Goal: Information Seeking & Learning: Check status

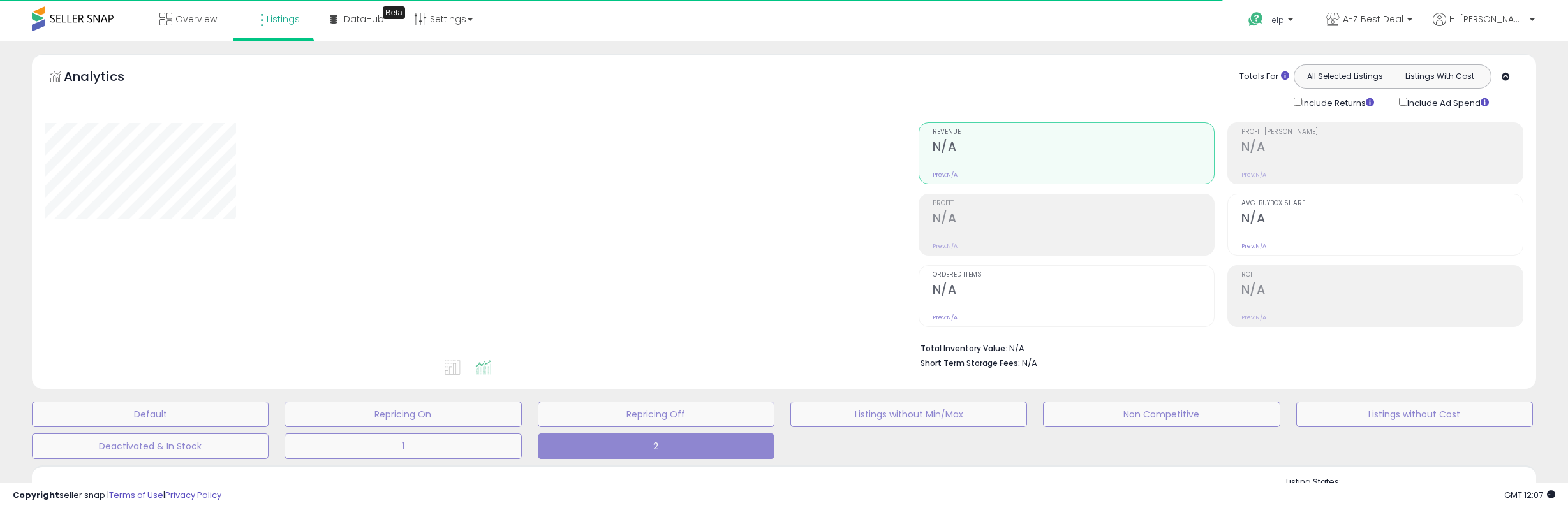
type input "**********"
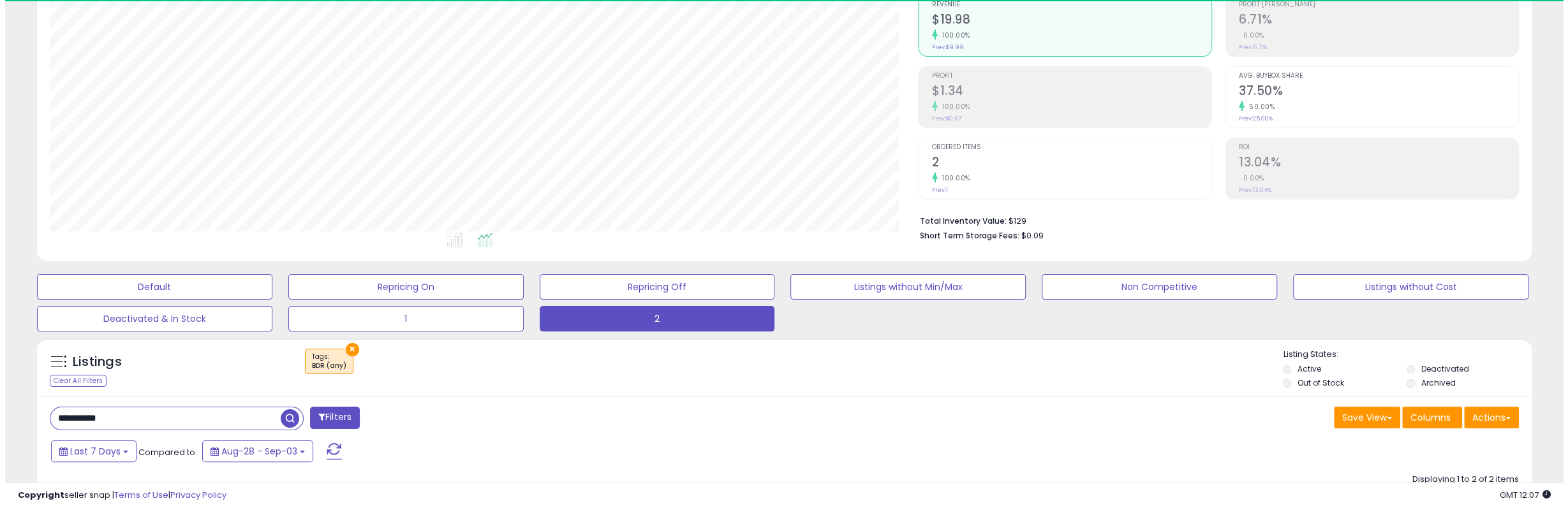
scroll to position [262, 868]
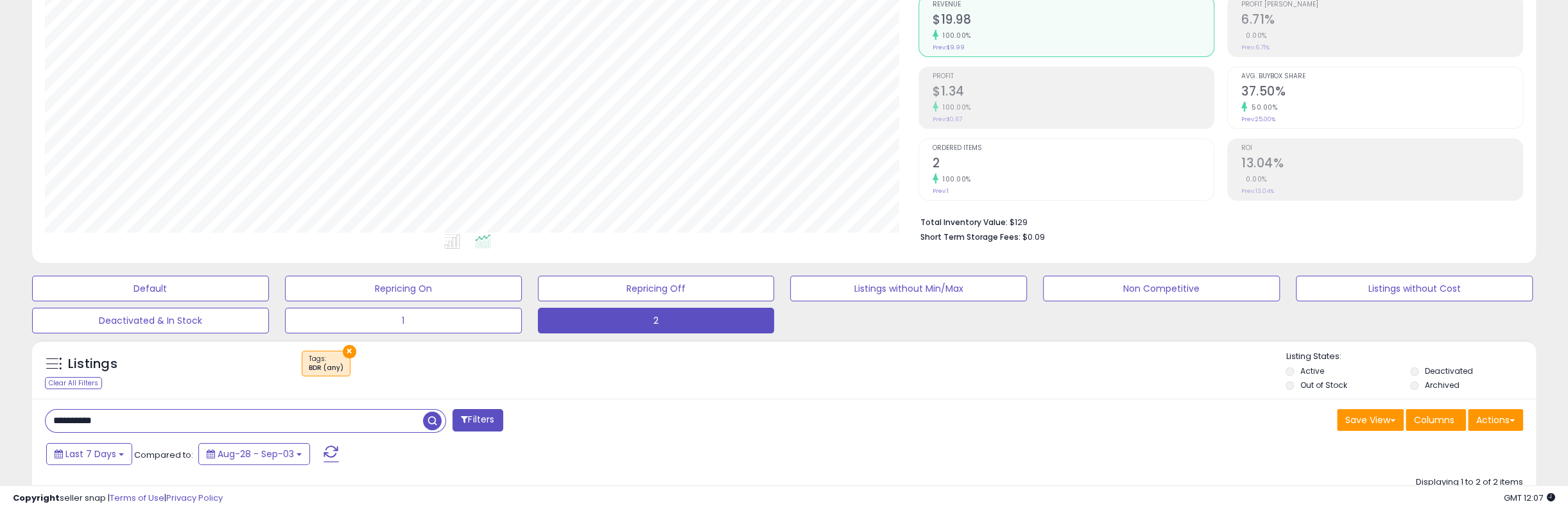
drag, startPoint x: 147, startPoint y: 420, endPoint x: 10, endPoint y: 417, distance: 137.0
click at [437, 417] on span "button" at bounding box center [432, 421] width 19 height 19
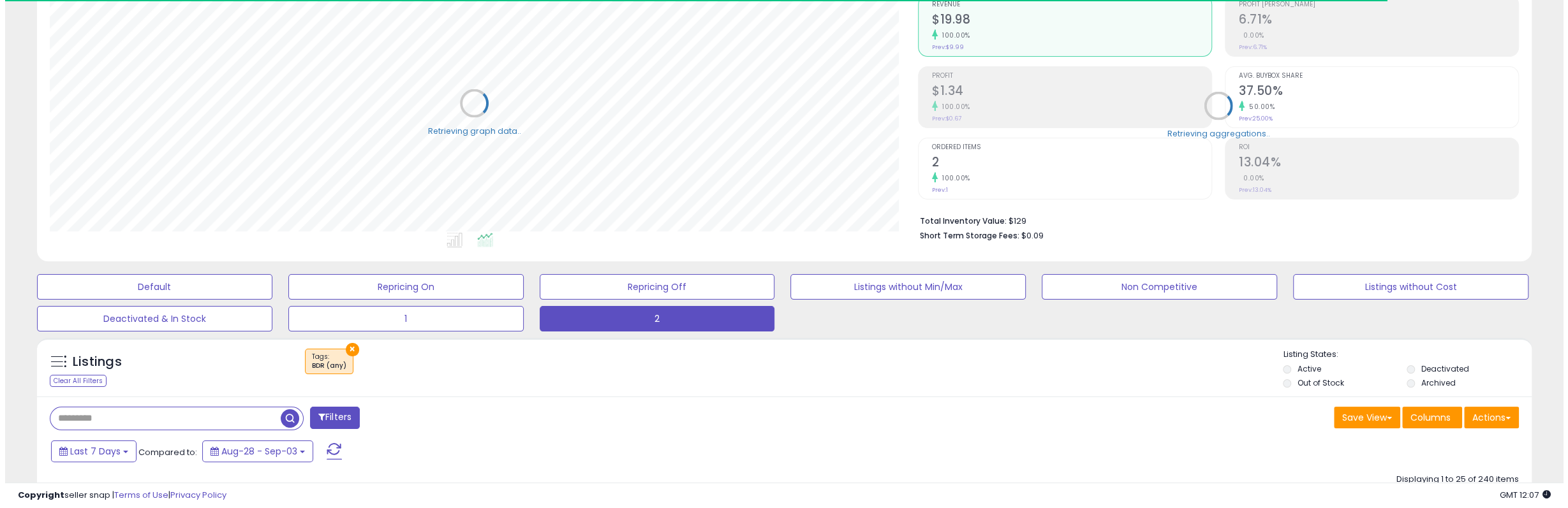
scroll to position [637460, 636928]
click at [1008, 99] on h2 "$5,879" at bounding box center [1066, 92] width 279 height 17
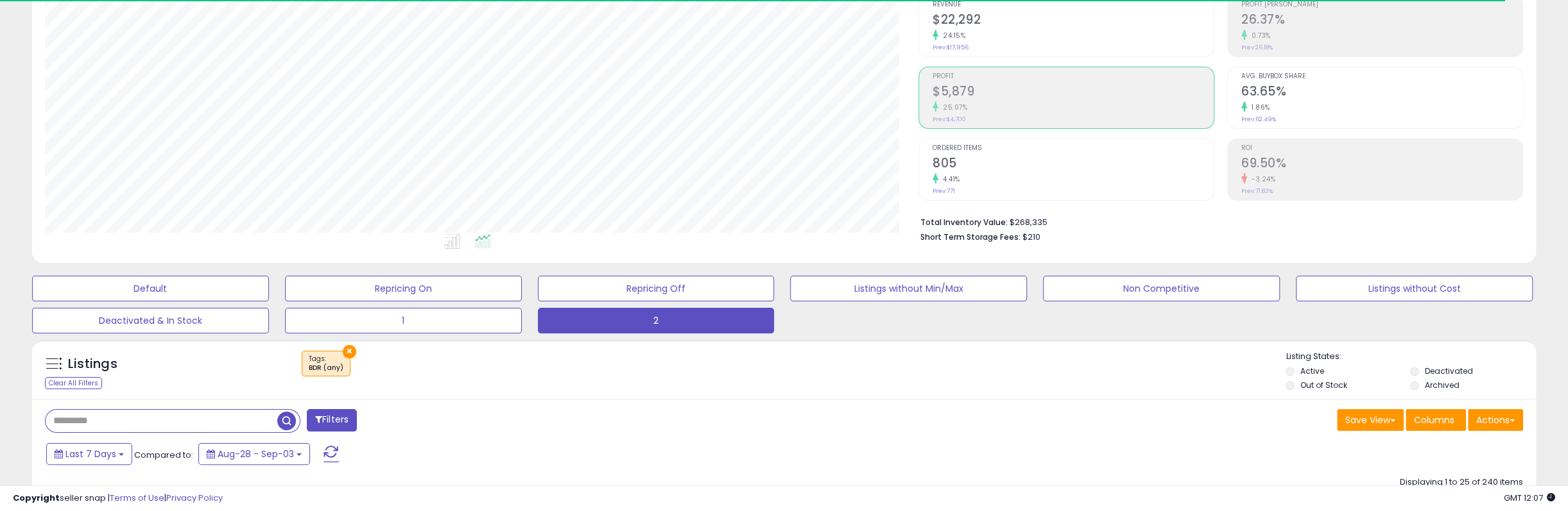
click at [1015, 103] on div "25.07%" at bounding box center [1073, 107] width 281 height 12
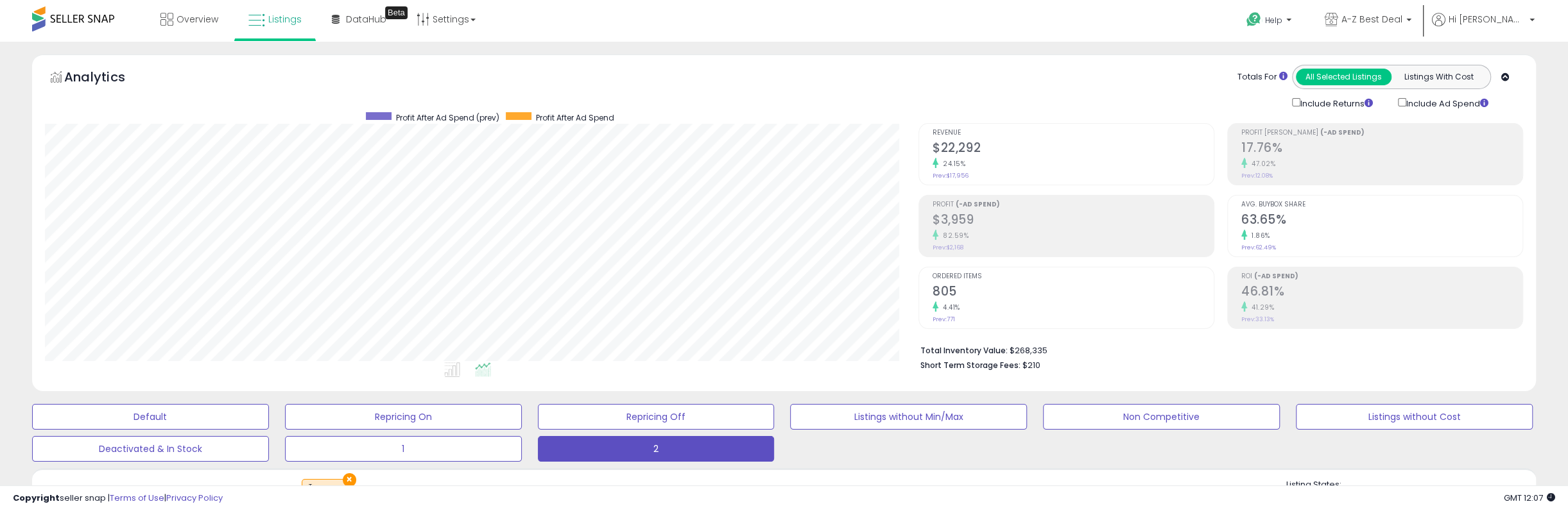
click at [1024, 218] on h2 "$3,959" at bounding box center [1073, 220] width 281 height 17
click at [8, 437] on div "Default Repricing On Repricing Off Listings without Min/Max Non Competitive Lis…" at bounding box center [783, 430] width 1555 height 64
